Goal: Information Seeking & Learning: Find contact information

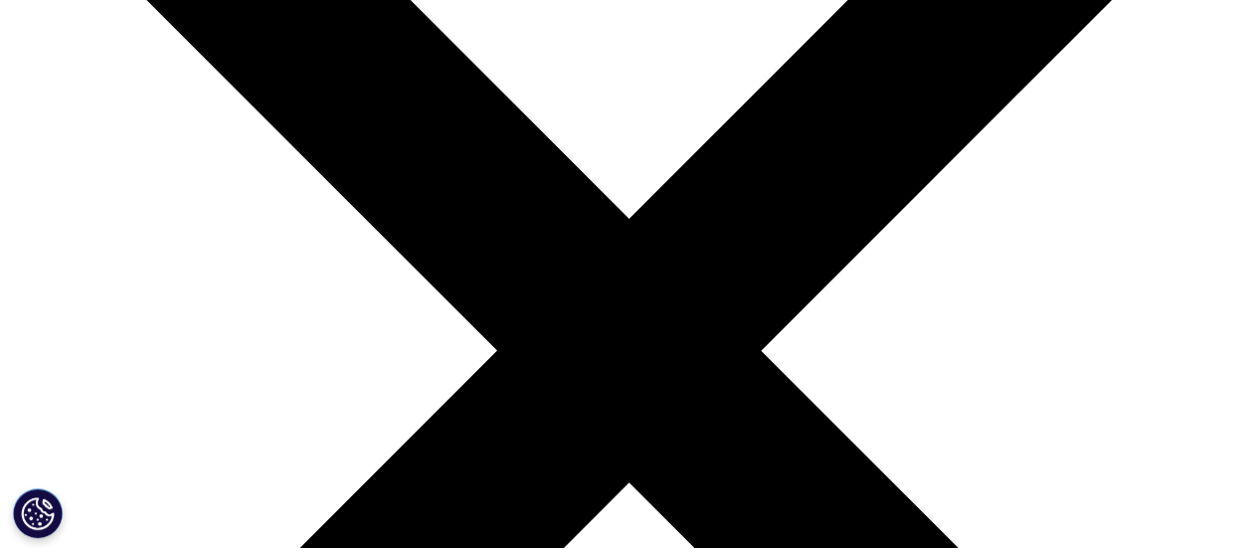
scroll to position [2648, 0]
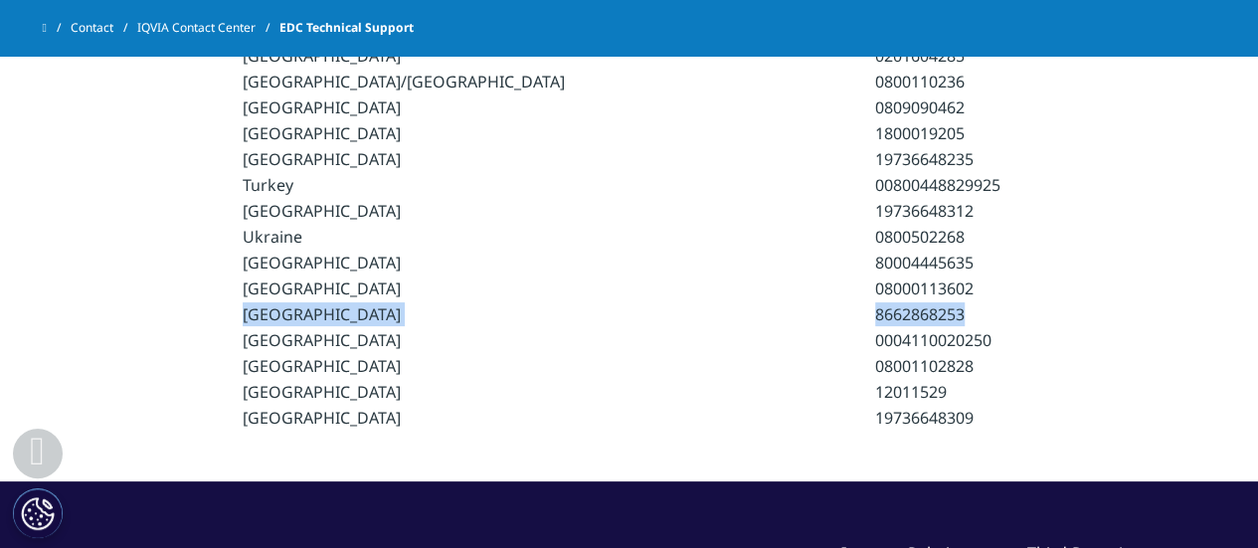
drag, startPoint x: 903, startPoint y: 219, endPoint x: 241, endPoint y: 216, distance: 662.3
copy tr "[GEOGRAPHIC_DATA] 8662868253"
drag, startPoint x: 906, startPoint y: 221, endPoint x: 263, endPoint y: 206, distance: 643.6
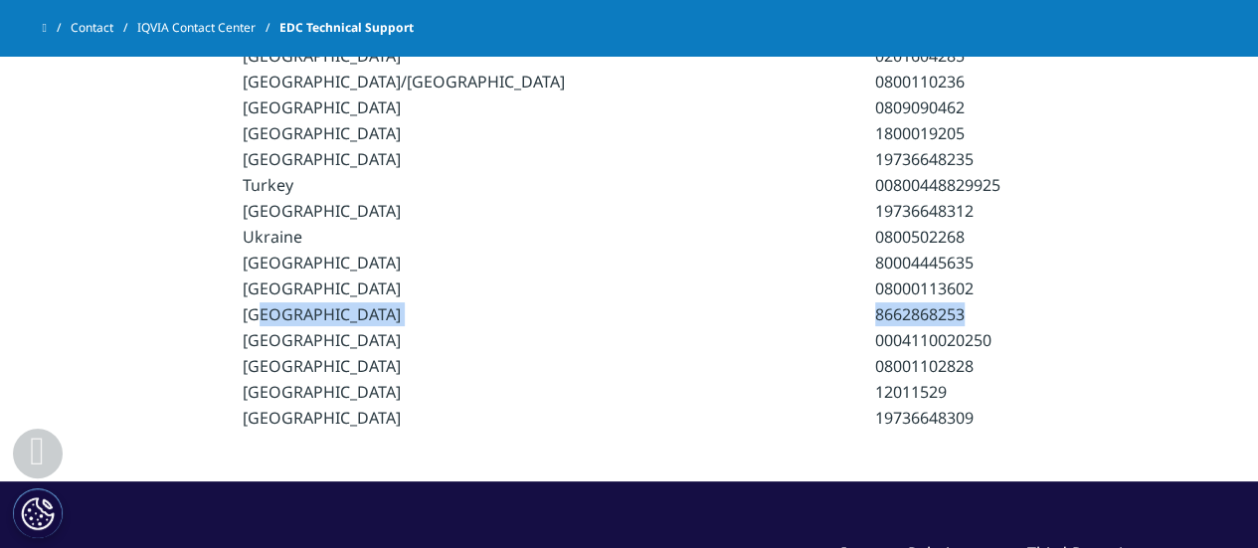
click at [263, 302] on tr "[GEOGRAPHIC_DATA] 8662868253" at bounding box center [629, 314] width 773 height 24
click at [903, 302] on td "8662868253" at bounding box center [945, 314] width 140 height 24
drag, startPoint x: 902, startPoint y: 216, endPoint x: 242, endPoint y: 219, distance: 660.3
click at [243, 302] on tr "[GEOGRAPHIC_DATA] 8662868253" at bounding box center [629, 314] width 773 height 24
copy tr "[GEOGRAPHIC_DATA] 8662868253"
